Goal: Leave review/rating: Leave review/rating

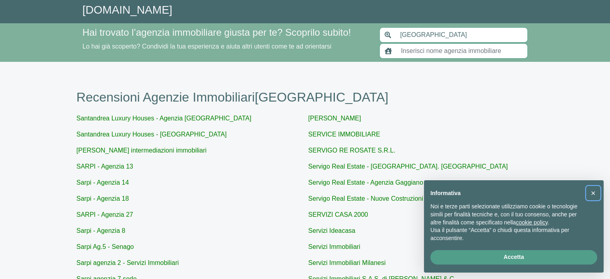
click at [593, 194] on span "×" at bounding box center [593, 193] width 5 height 9
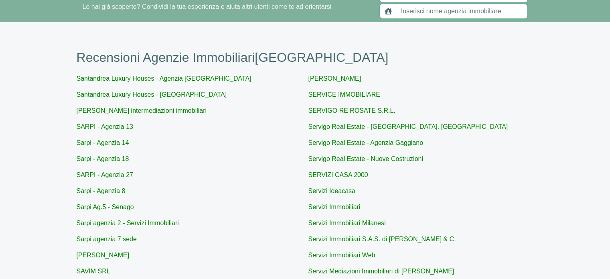
scroll to position [40, 0]
click at [124, 158] on link "Sarpi - Agenzia 18" at bounding box center [103, 158] width 53 height 7
type input "Sarpi - Agenzia 18"
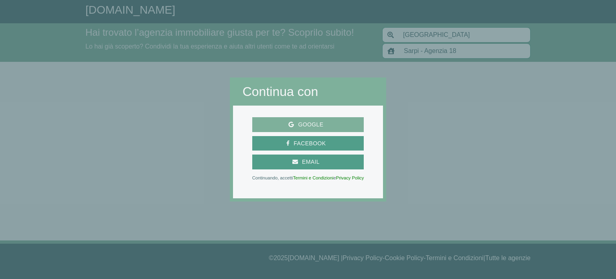
click at [309, 128] on span "Google" at bounding box center [310, 125] width 33 height 10
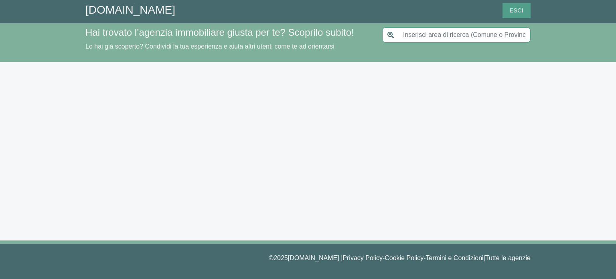
type input "[GEOGRAPHIC_DATA]"
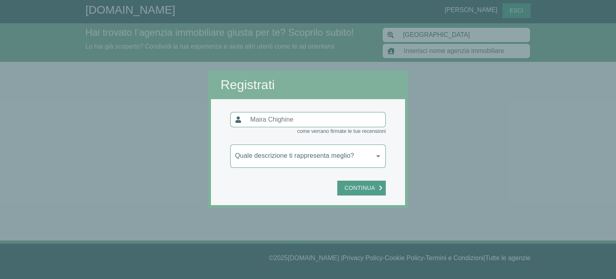
click at [335, 159] on body "GiustAgenzia.it Maira Chighine Esci Hai trovato l’agenzia immobiliare giusta pe…" at bounding box center [308, 139] width 616 height 279
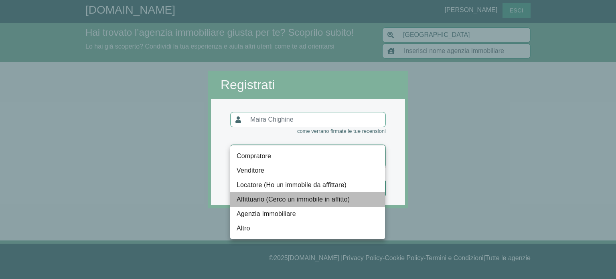
click at [312, 198] on li "Affittuario (Cerco un immobile in affitto)" at bounding box center [307, 199] width 155 height 14
type input "locatario"
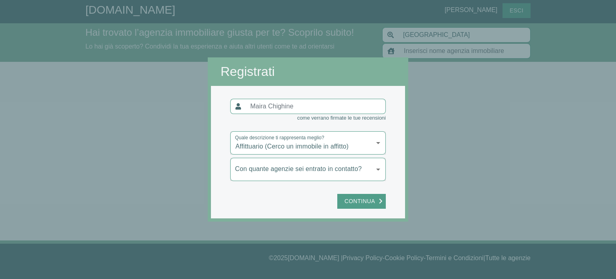
click at [355, 167] on body "GiustAgenzia.it Maira Chighine Esci Hai trovato l’agenzia immobiliare giusta pe…" at bounding box center [308, 139] width 616 height 279
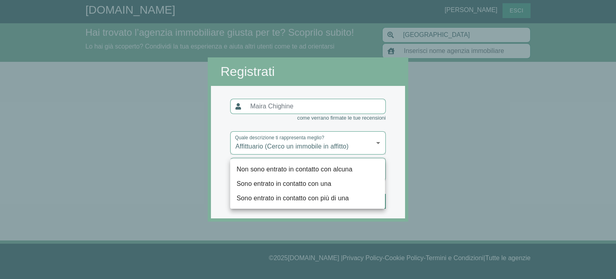
click at [305, 195] on li "Sono entrato in contatto con più di una" at bounding box center [307, 198] width 155 height 14
type input "più"
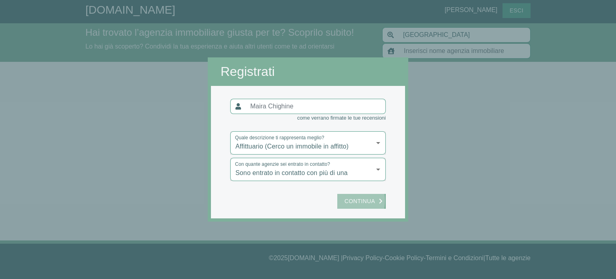
click at [347, 200] on span "Continua" at bounding box center [360, 201] width 39 height 10
type input "Sarpi - Agenzia 18"
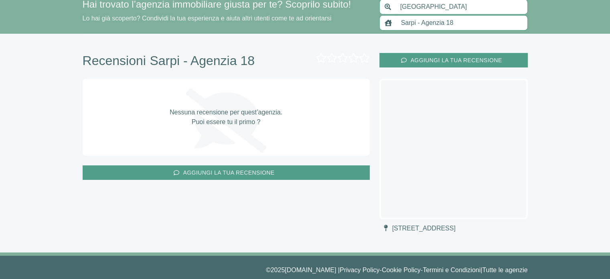
scroll to position [40, 0]
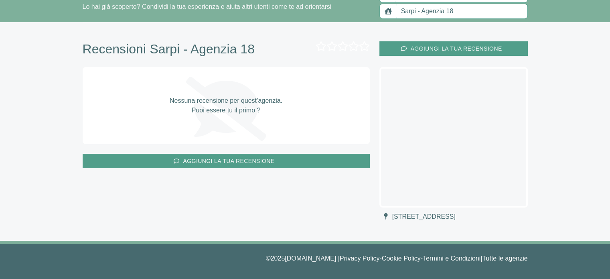
click at [268, 110] on p "Nessuna recensione per quest’agenzia. Puoi essere tu il primo ?" at bounding box center [226, 105] width 113 height 19
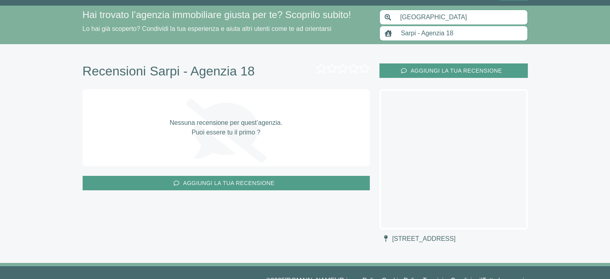
scroll to position [0, 0]
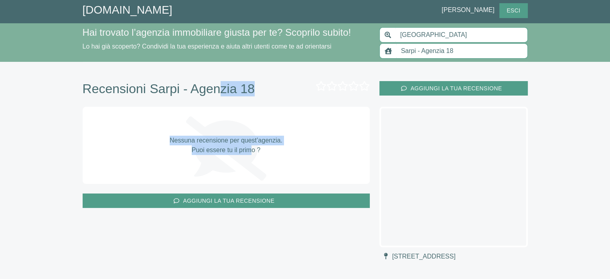
drag, startPoint x: 218, startPoint y: 94, endPoint x: 249, endPoint y: 148, distance: 62.0
click at [249, 148] on div "Recensioni Sarpi - Agenzia 18 aggiungi la tua recensione Nessuna recensione per…" at bounding box center [226, 144] width 287 height 127
click at [249, 148] on p "Nessuna recensione per quest’agenzia. Puoi essere tu il primo ?" at bounding box center [226, 145] width 113 height 19
